Goal: Information Seeking & Learning: Find specific page/section

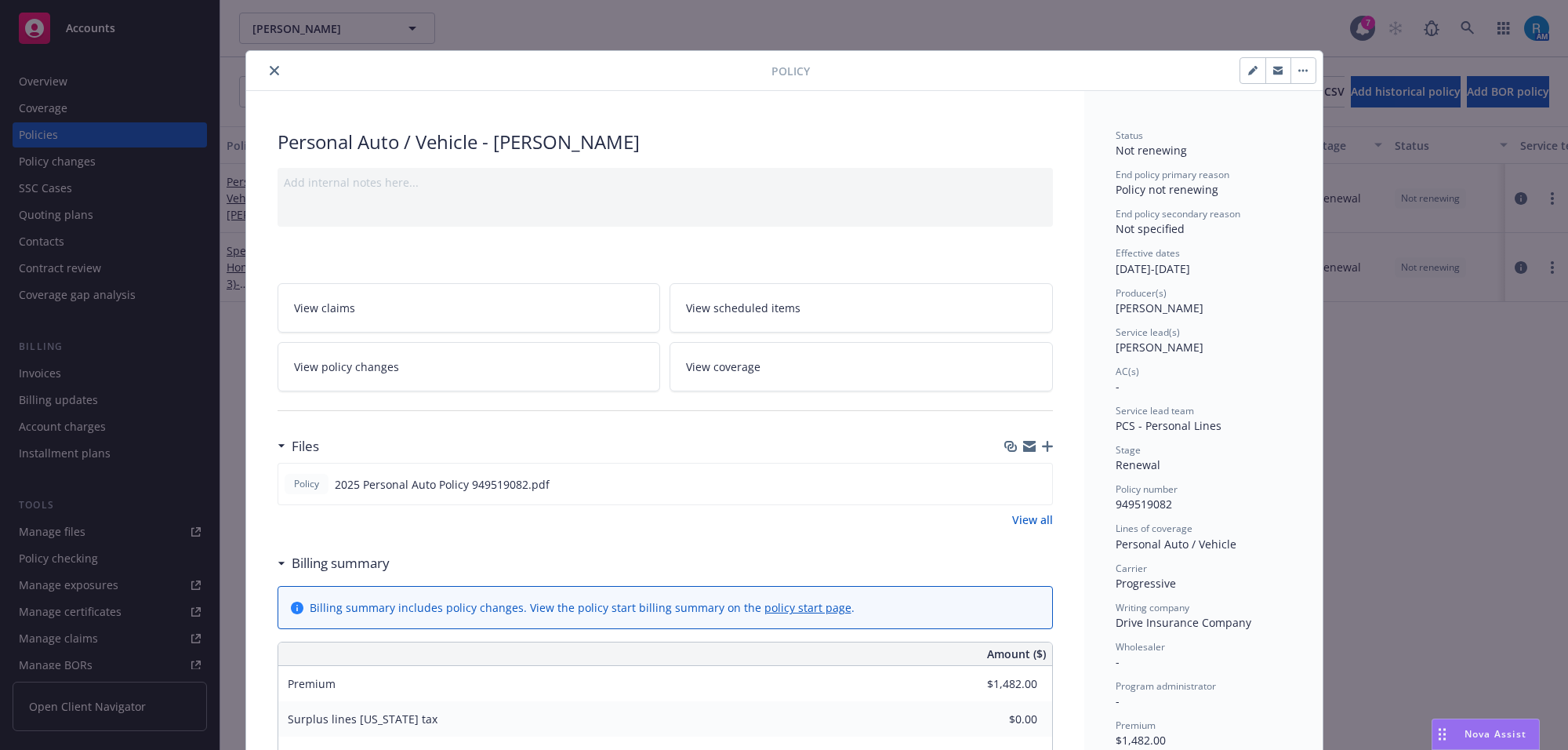
click at [270, 69] on icon "close" at bounding box center [274, 70] width 10 height 10
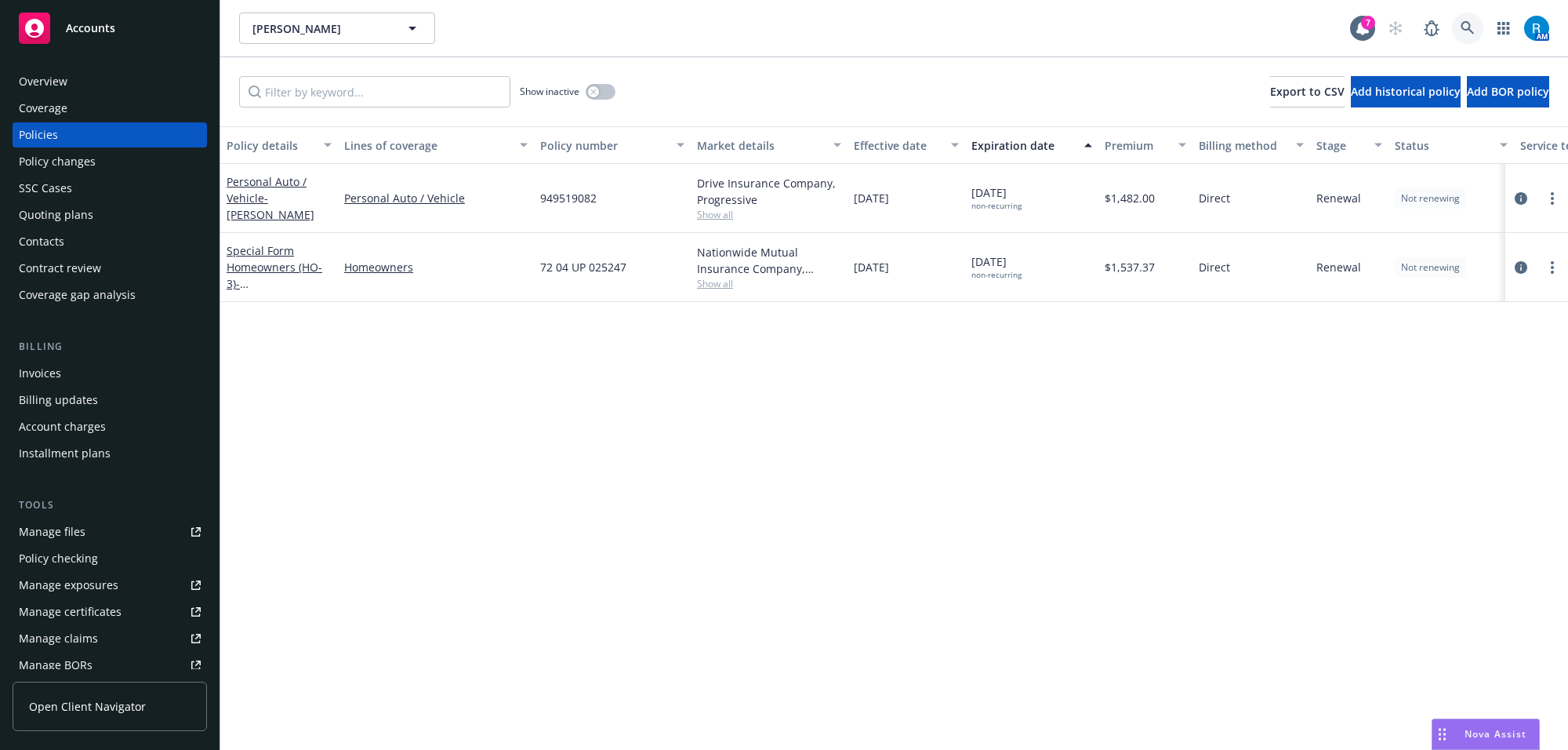
click at [1468, 26] on icon at bounding box center [1468, 28] width 14 height 14
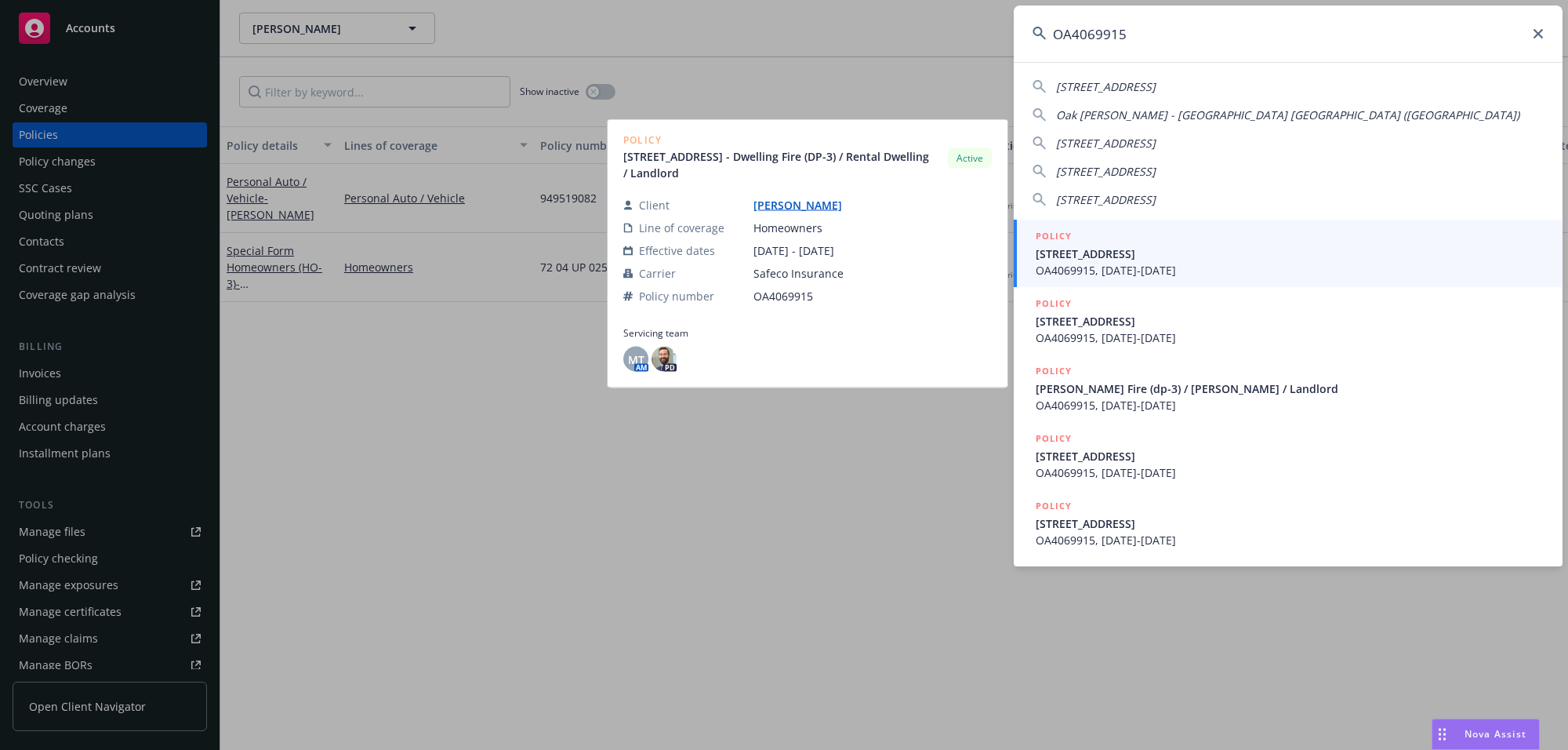
type input "OA4069915"
click at [1158, 256] on span "[STREET_ADDRESS]" at bounding box center [1289, 253] width 508 height 16
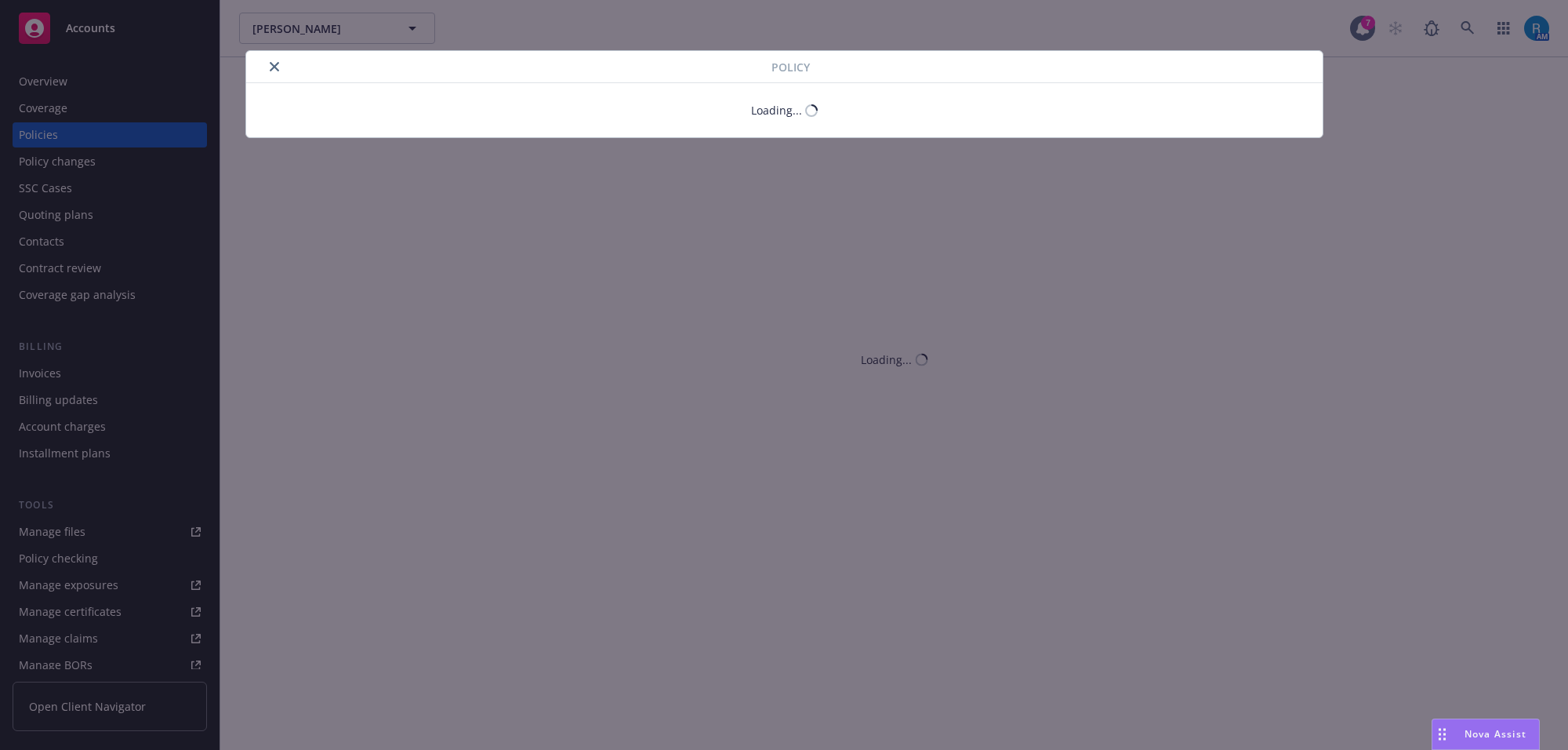
click at [270, 63] on button "close" at bounding box center [274, 67] width 19 height 19
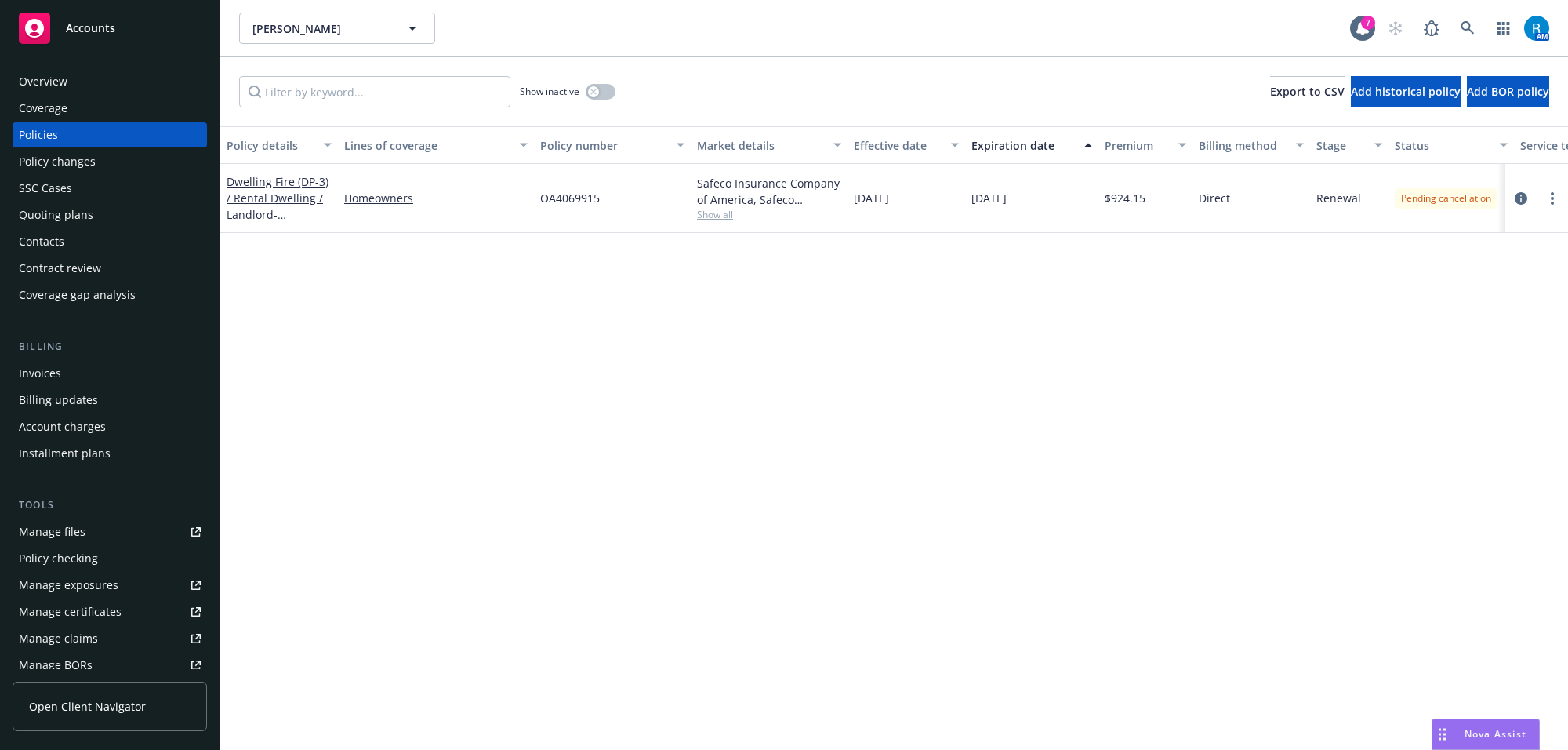
click at [104, 83] on div "Overview" at bounding box center [110, 81] width 182 height 25
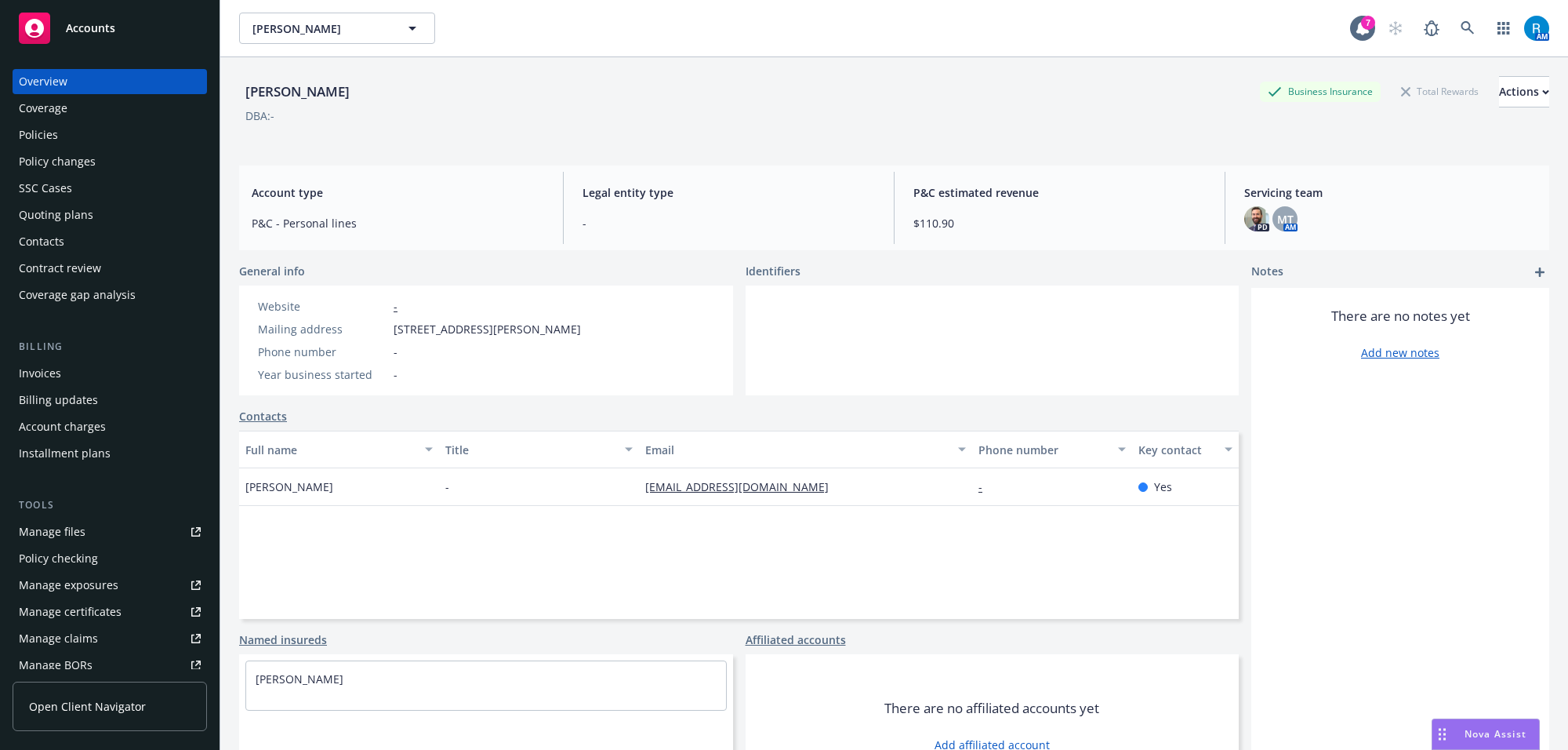
click at [60, 139] on div "Policies" at bounding box center [110, 134] width 182 height 25
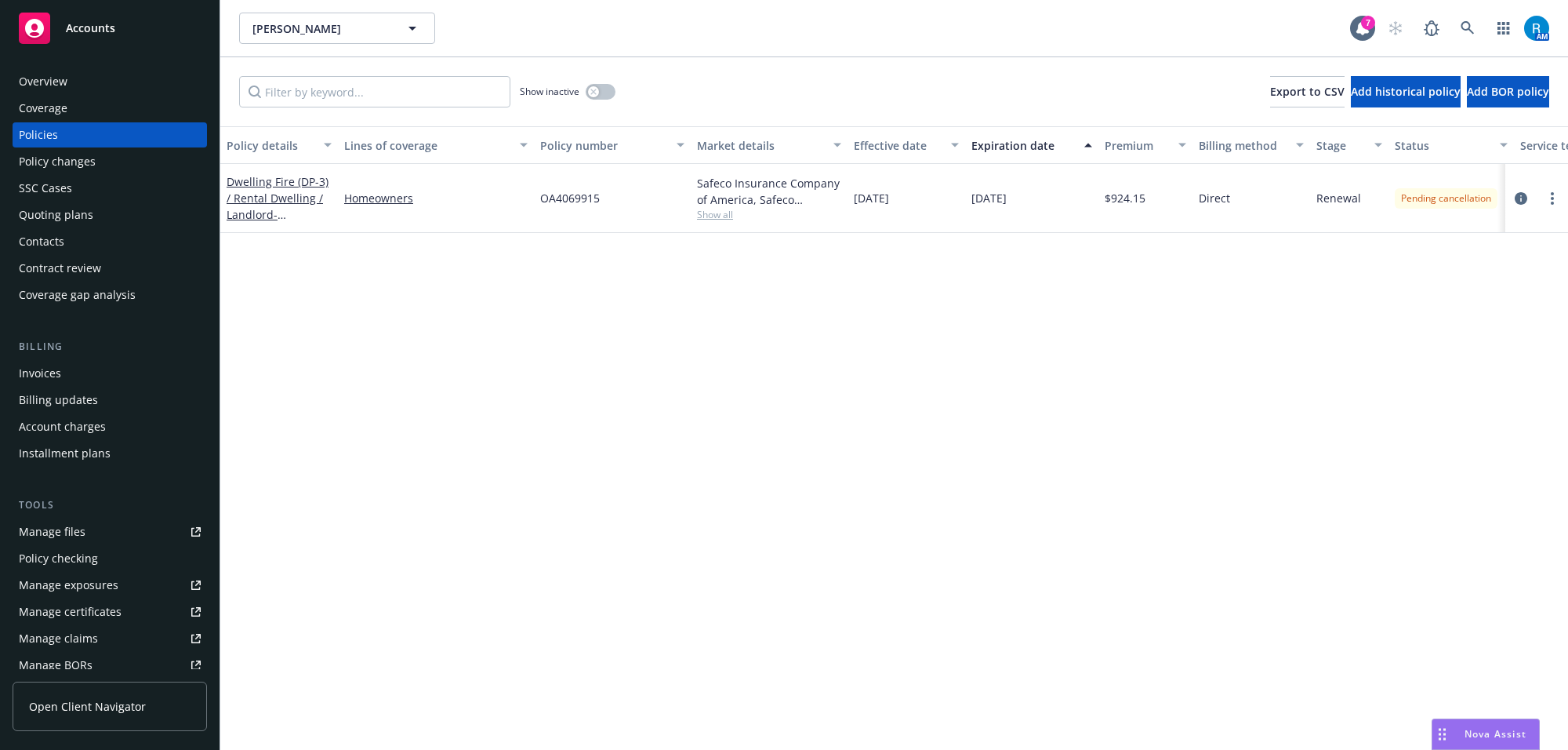
click at [561, 194] on span "OA4069915" at bounding box center [570, 197] width 60 height 16
click at [132, 84] on div "Overview" at bounding box center [110, 81] width 182 height 25
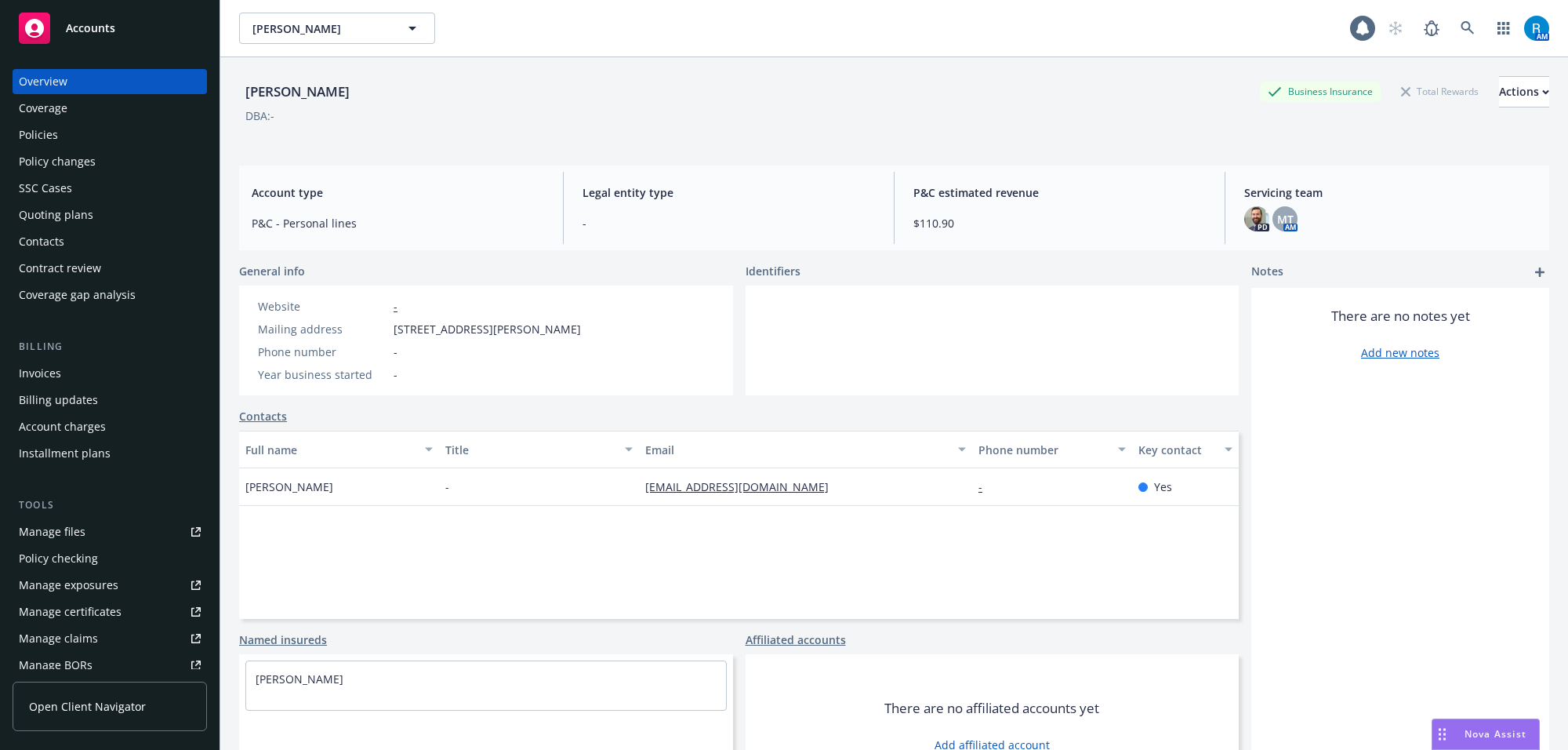
drag, startPoint x: 236, startPoint y: 100, endPoint x: 377, endPoint y: 100, distance: 141.0
click at [363, 100] on div "[PERSON_NAME] Business Insurance Total Rewards Actions DBA: - Account type P&C …" at bounding box center [894, 432] width 1348 height 750
copy div "[PERSON_NAME]"
click at [1461, 29] on icon at bounding box center [1468, 28] width 14 height 14
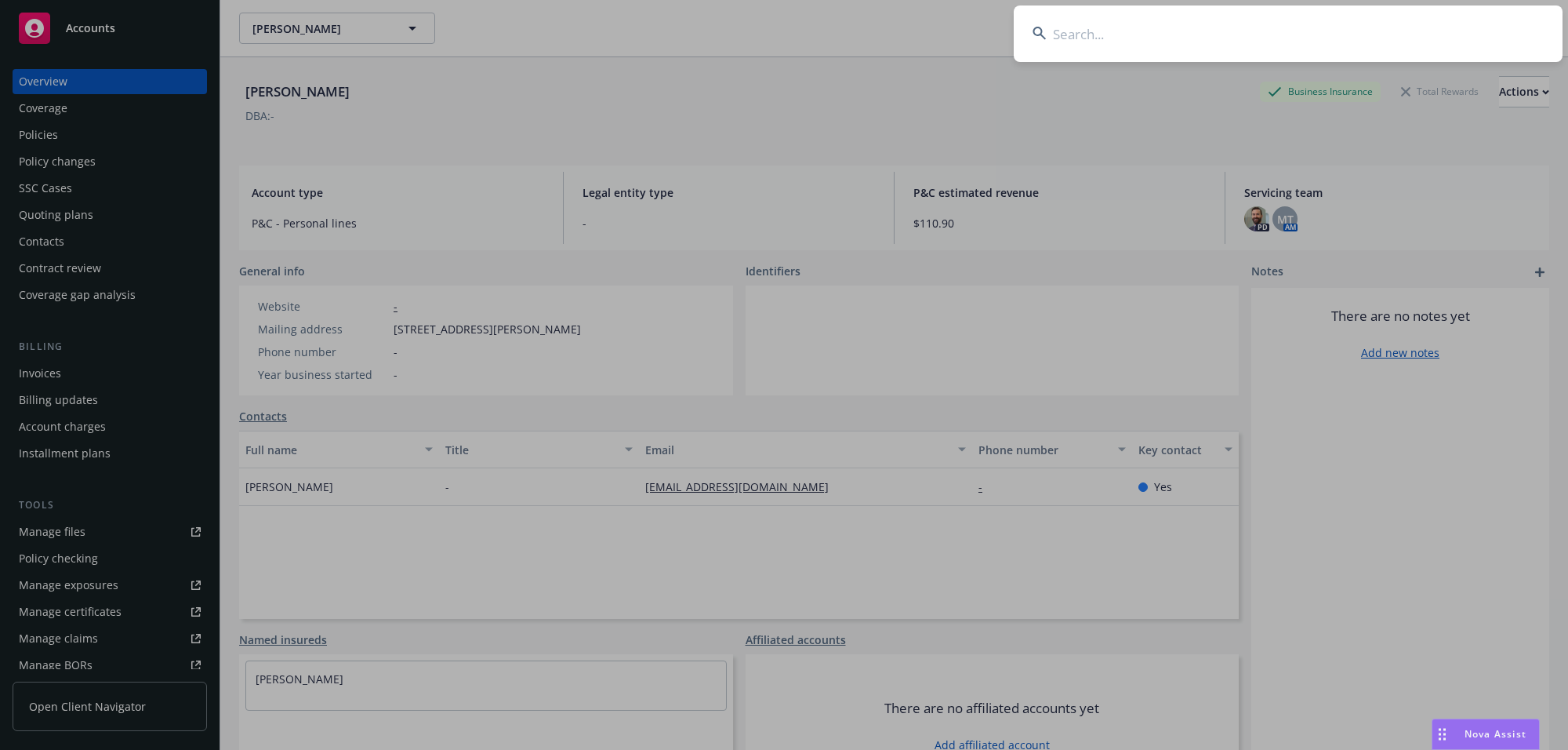
type input "[PERSON_NAME] & [PERSON_NAME]"
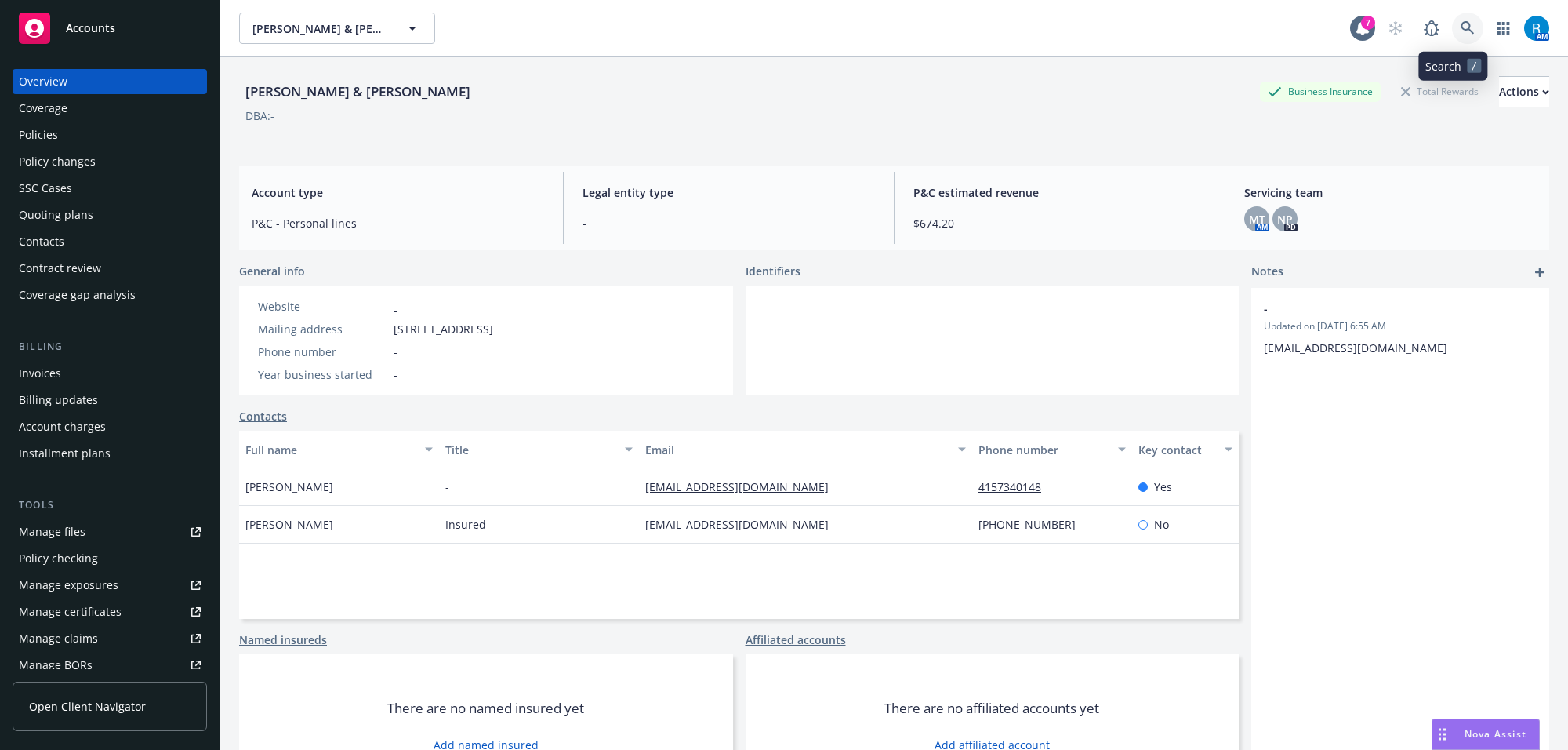
click at [1461, 34] on icon at bounding box center [1468, 28] width 14 height 14
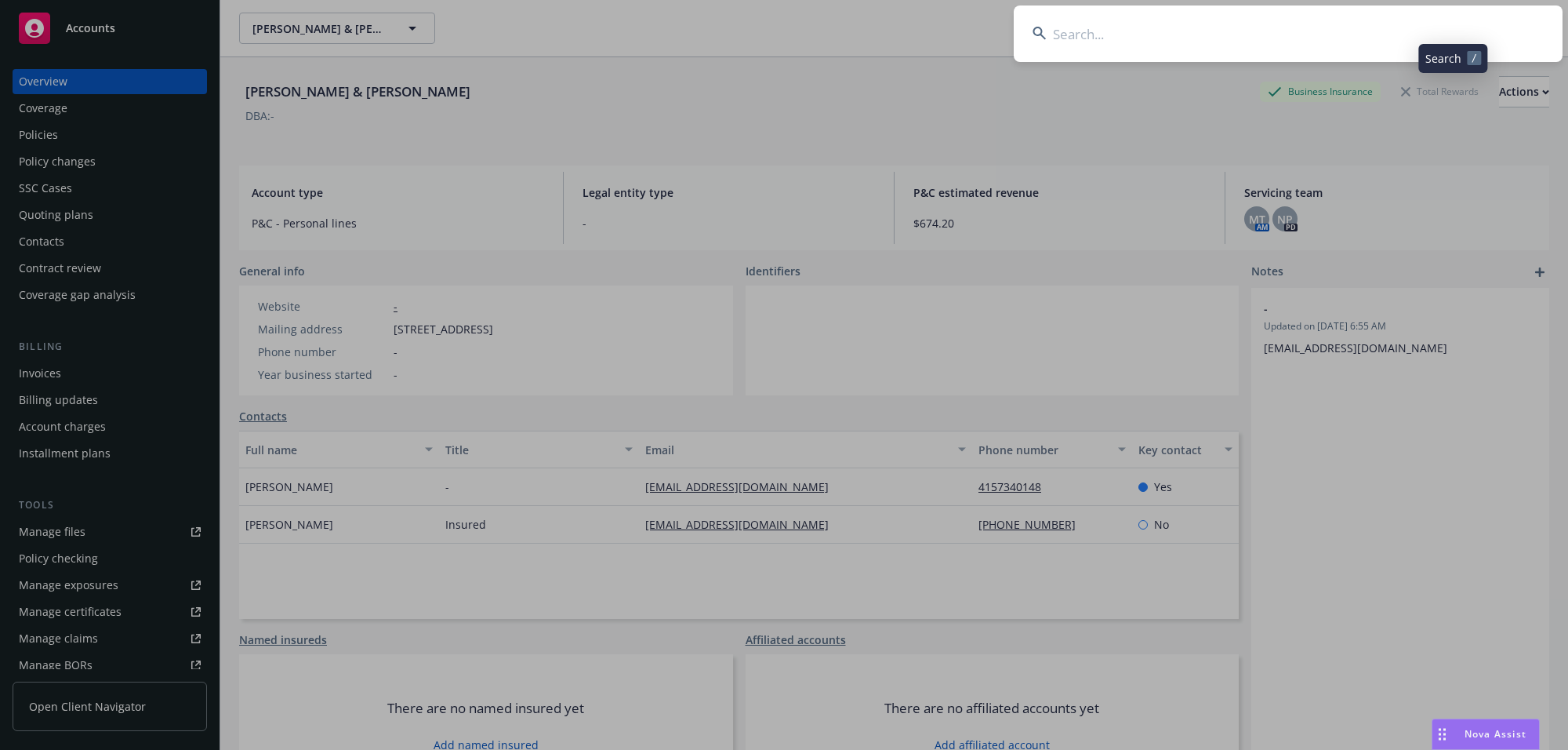
type input "[PERSON_NAME] & [PERSON_NAME] L"
